Goal: Transaction & Acquisition: Purchase product/service

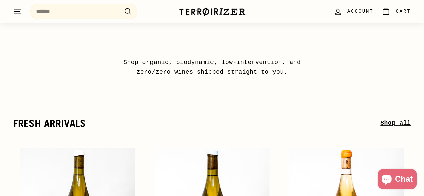
scroll to position [30, 0]
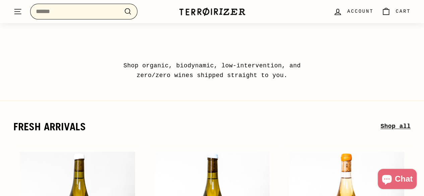
click at [88, 8] on input "Search" at bounding box center [83, 12] width 107 height 16
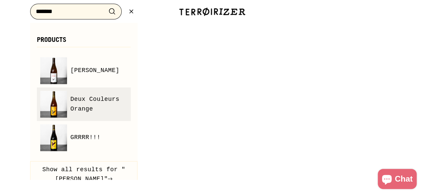
type input "*******"
click at [72, 105] on span "Deux Couleurs Orange" at bounding box center [98, 104] width 57 height 19
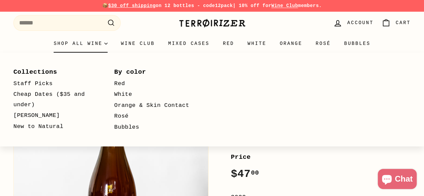
click at [104, 45] on icon "Primary" at bounding box center [105, 43] width 3 height 3
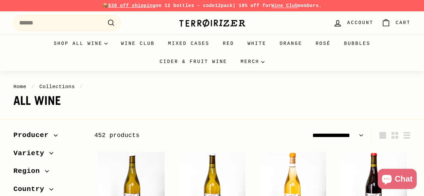
select select "**********"
click at [65, 24] on input "Search" at bounding box center [66, 23] width 107 height 16
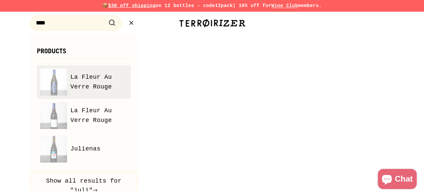
type input "****"
click at [86, 89] on span "La Fleur Au Verre Rouge" at bounding box center [98, 81] width 57 height 19
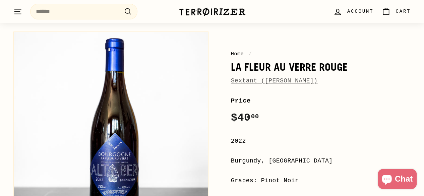
scroll to position [53, 0]
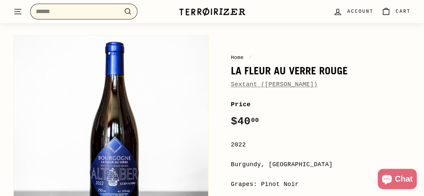
click at [110, 14] on input "Search" at bounding box center [83, 12] width 107 height 16
click at [19, 16] on icon ". . ." at bounding box center [17, 11] width 9 height 9
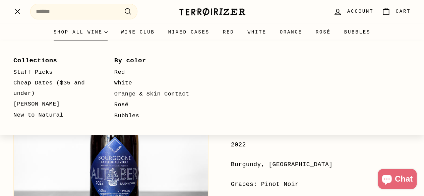
click at [47, 39] on summary "Shop all wine" at bounding box center [80, 32] width 67 height 18
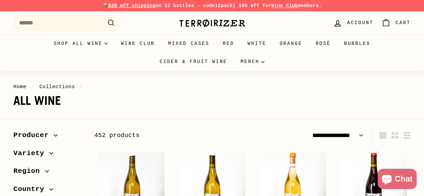
select select "**********"
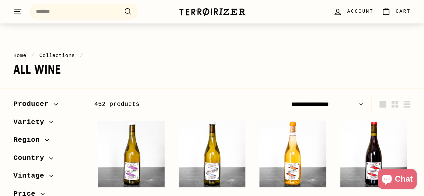
scroll to position [35, 0]
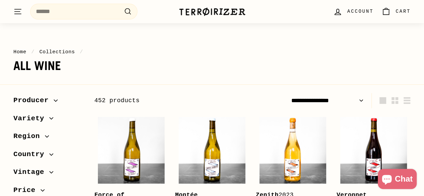
click at [32, 120] on span "Variety" at bounding box center [31, 118] width 36 height 11
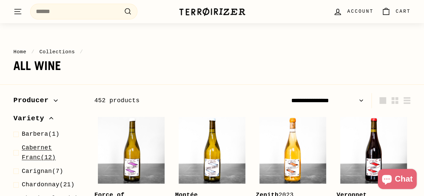
click at [32, 155] on span "Cabernet Franc (12)" at bounding box center [53, 152] width 62 height 19
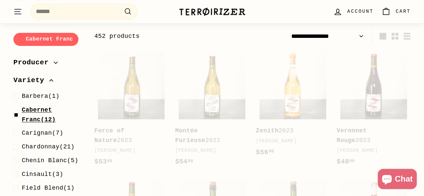
scroll to position [102, 0]
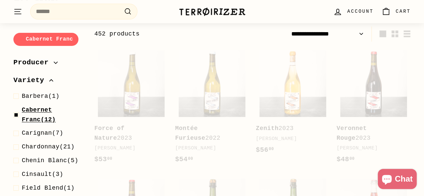
select select "**********"
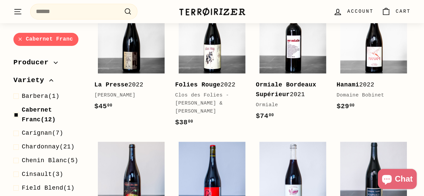
scroll to position [273, 0]
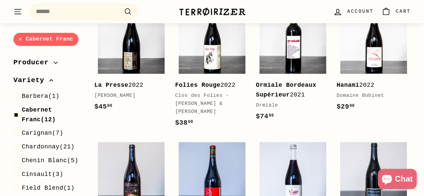
click at [220, 78] on link "Folies Rouge 2022 Clos des Folies - Romuald & Stephanie Sauvage $38 00 $38.00" at bounding box center [212, 69] width 74 height 132
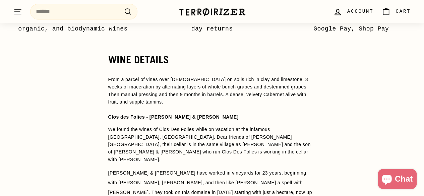
scroll to position [556, 0]
click at [18, 10] on icon ". . ." at bounding box center [17, 11] width 9 height 9
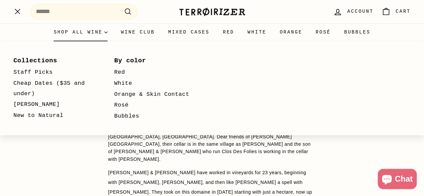
click at [56, 43] on div "Collections Staff Picks Cheap Dates ($35 and under) Zerø Zerø New to Natural By…" at bounding box center [212, 88] width 424 height 94
click at [49, 29] on summary "Shop all wine" at bounding box center [80, 32] width 67 height 18
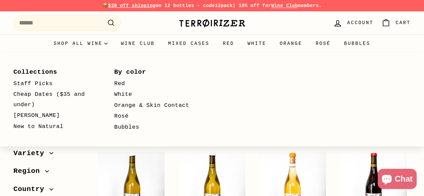
select select "**********"
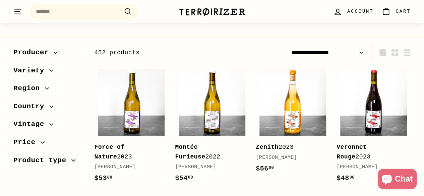
scroll to position [83, 0]
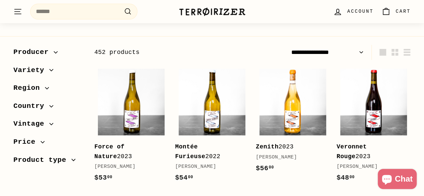
click at [46, 147] on span "Price" at bounding box center [48, 142] width 70 height 11
drag, startPoint x: 80, startPoint y: 165, endPoint x: 20, endPoint y: 162, distance: 60.2
click at [20, 162] on div "$0 00 $50 00" at bounding box center [48, 160] width 70 height 14
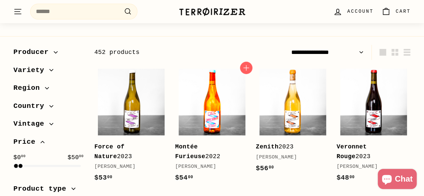
scroll to position [102, 0]
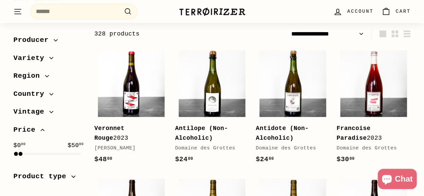
click at [348, 37] on select "**********" at bounding box center [328, 34] width 78 height 15
click at [289, 27] on select "**********" at bounding box center [328, 34] width 78 height 15
click at [346, 39] on select "**********" at bounding box center [328, 34] width 78 height 15
select select "**********"
click at [289, 27] on select "**********" at bounding box center [328, 34] width 78 height 15
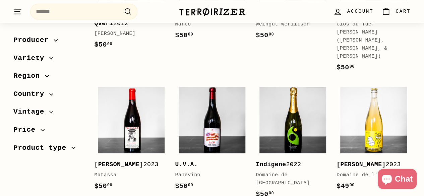
scroll to position [217, 0]
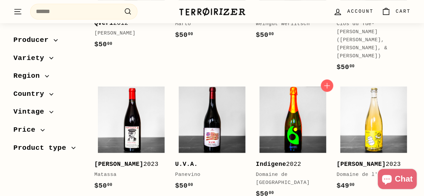
click at [289, 119] on img at bounding box center [293, 120] width 67 height 67
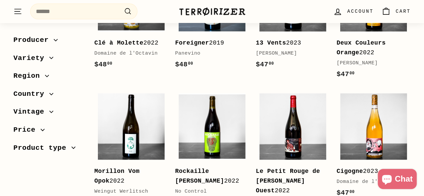
scroll to position [759, 0]
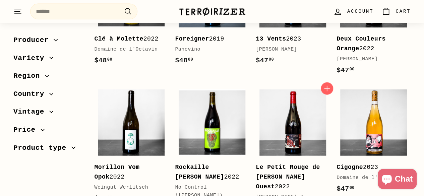
click at [288, 164] on b "Le Petit Rouge de la Cote Ouest" at bounding box center [288, 177] width 64 height 26
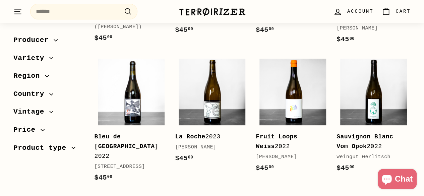
scroll to position [1363, 0]
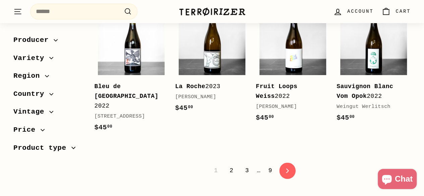
click at [287, 168] on icon "icon-chevron" at bounding box center [287, 170] width 5 height 5
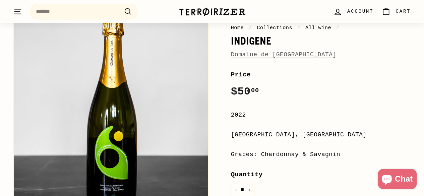
scroll to position [95, 0]
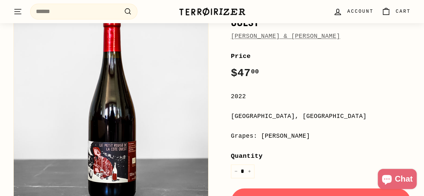
scroll to position [112, 0]
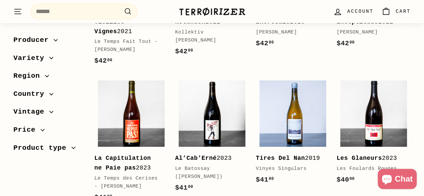
scroll to position [1157, 0]
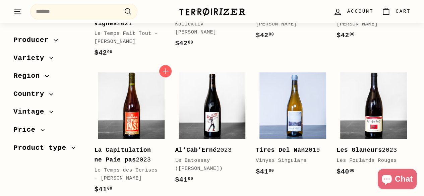
click at [130, 146] on div "La Capitulation ne Paie pas 2023" at bounding box center [127, 155] width 67 height 19
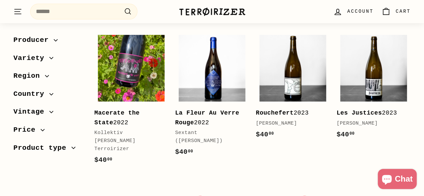
scroll to position [1332, 0]
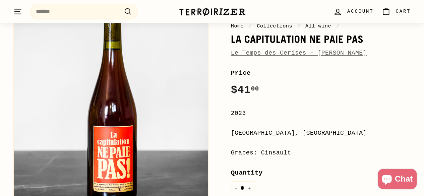
scroll to position [85, 0]
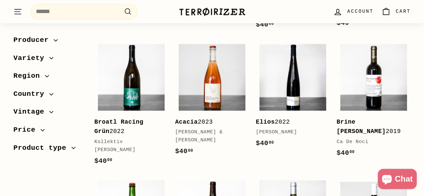
scroll to position [365, 0]
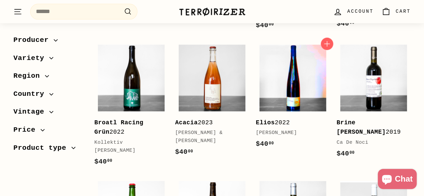
click at [307, 78] on img at bounding box center [293, 78] width 67 height 67
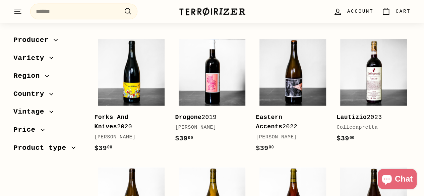
scroll to position [643, 0]
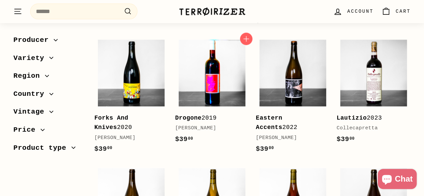
click at [213, 75] on img at bounding box center [212, 73] width 67 height 67
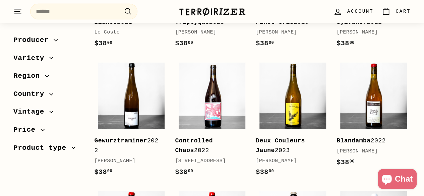
scroll to position [1004, 0]
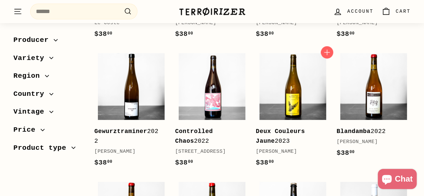
drag, startPoint x: 278, startPoint y: 118, endPoint x: 263, endPoint y: 126, distance: 17.1
click at [263, 127] on div "Deux Couleurs Jaune 2023" at bounding box center [289, 136] width 67 height 19
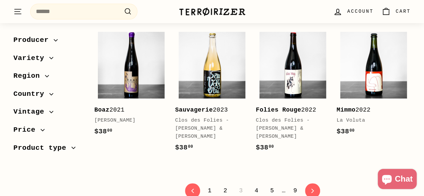
scroll to position [1287, 0]
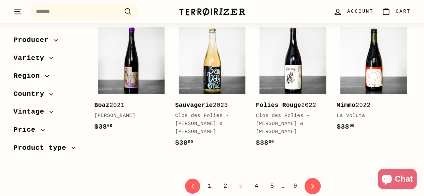
click at [305, 178] on link "icon-chevron Next" at bounding box center [313, 186] width 16 height 16
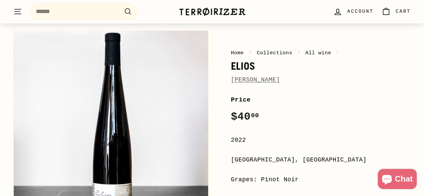
scroll to position [105, 0]
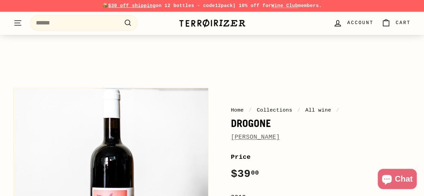
scroll to position [101, 0]
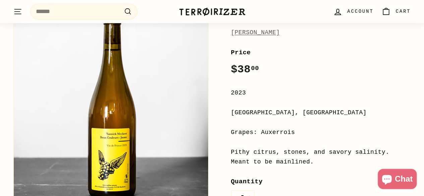
scroll to position [105, 0]
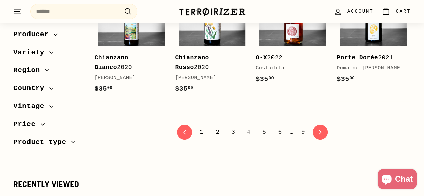
scroll to position [1353, 0]
click at [115, 53] on div "Chianzano Bianco 2020" at bounding box center [127, 62] width 67 height 19
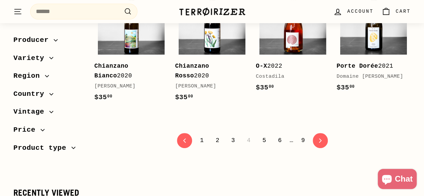
click at [234, 135] on link "3" at bounding box center [233, 140] width 12 height 11
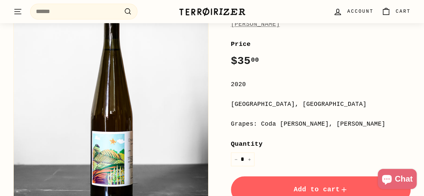
scroll to position [114, 0]
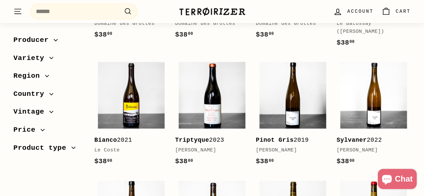
scroll to position [875, 0]
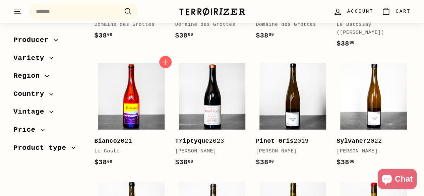
click at [135, 99] on img at bounding box center [131, 96] width 67 height 67
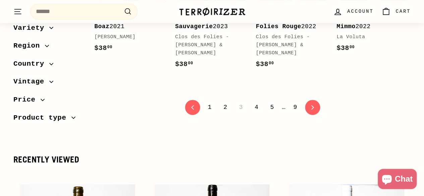
scroll to position [1367, 0]
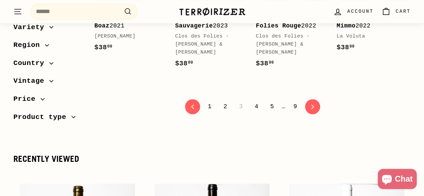
click at [224, 101] on link "2" at bounding box center [225, 106] width 12 height 11
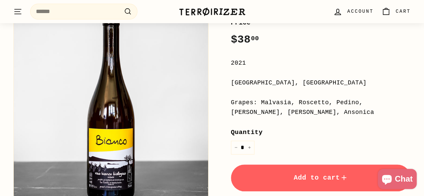
scroll to position [135, 0]
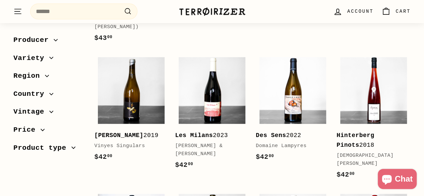
scroll to position [778, 0]
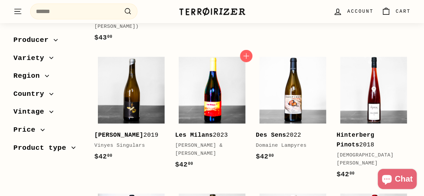
click at [207, 79] on img at bounding box center [212, 90] width 67 height 67
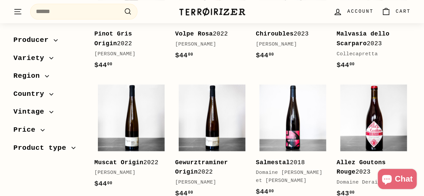
scroll to position [336, 0]
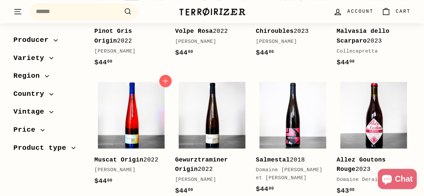
click at [139, 116] on img at bounding box center [131, 115] width 67 height 67
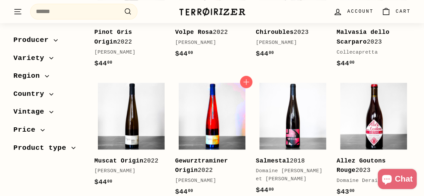
click at [206, 112] on img at bounding box center [212, 116] width 67 height 67
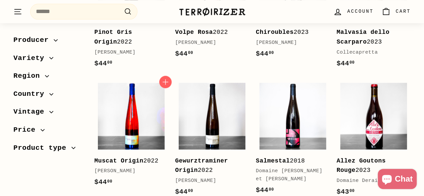
scroll to position [333, 0]
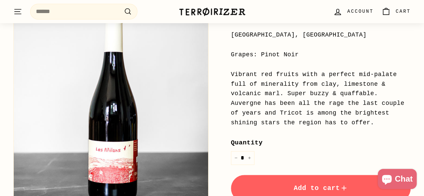
scroll to position [183, 0]
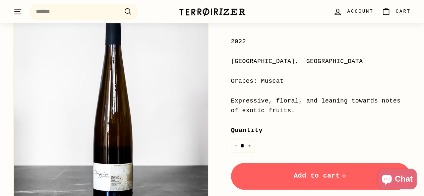
scroll to position [158, 0]
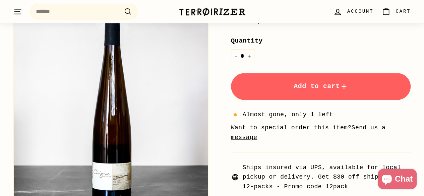
scroll to position [265, 0]
